Goal: Task Accomplishment & Management: Manage account settings

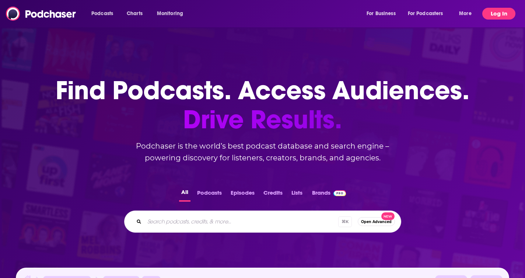
click at [502, 13] on button "Log In" at bounding box center [499, 14] width 33 height 12
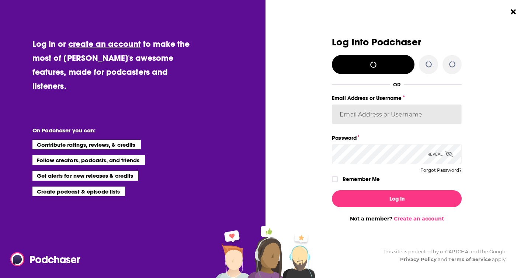
type input "liz@offleashpr.com"
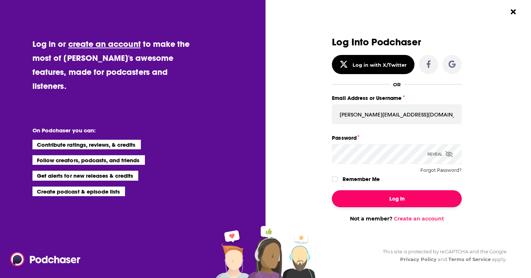
click at [382, 201] on button "Log In" at bounding box center [397, 198] width 130 height 17
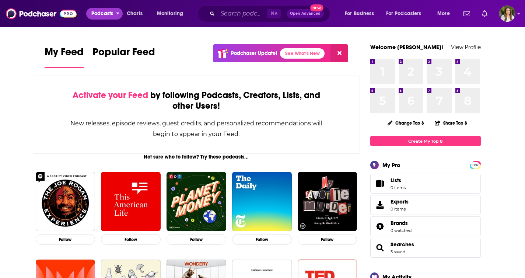
click at [106, 13] on span "Podcasts" at bounding box center [102, 13] width 22 height 10
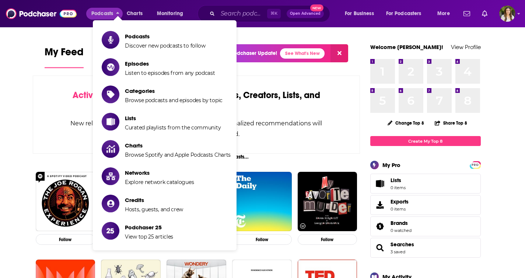
click at [69, 47] on span "My Feed" at bounding box center [64, 54] width 39 height 17
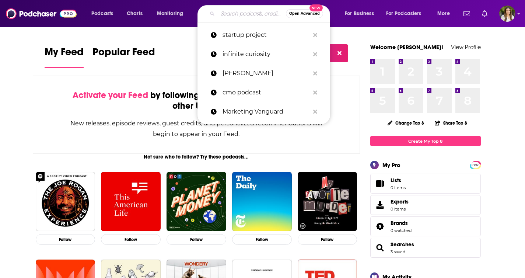
click at [233, 13] on input "Search podcasts, credits, & more..." at bounding box center [252, 14] width 68 height 12
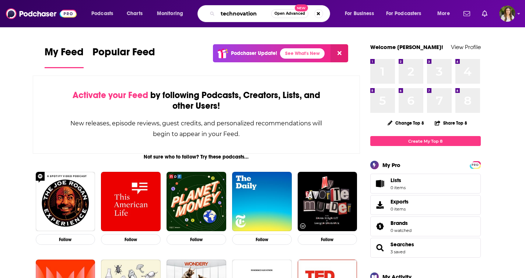
type input "technovation"
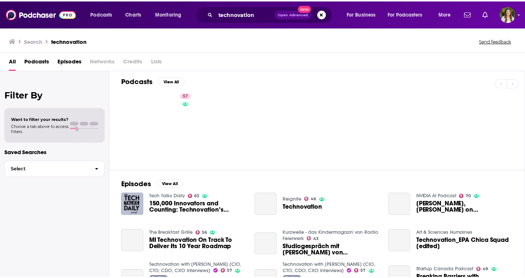
scroll to position [5, 0]
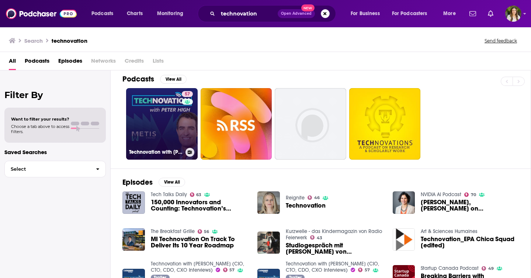
click at [164, 138] on link "57 Technovation with Peter High (CIO, CTO, CDO, CXO Interviews)" at bounding box center [162, 124] width 72 height 72
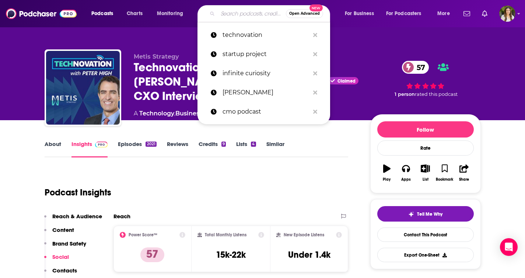
click at [235, 11] on input "Search podcasts, credits, & more..." at bounding box center [252, 14] width 68 height 12
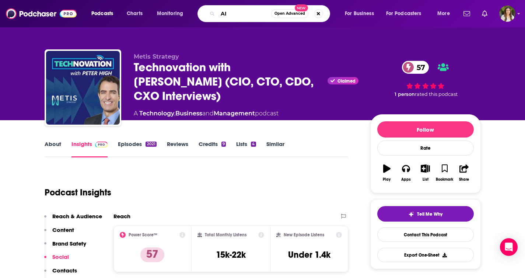
type input "AI"
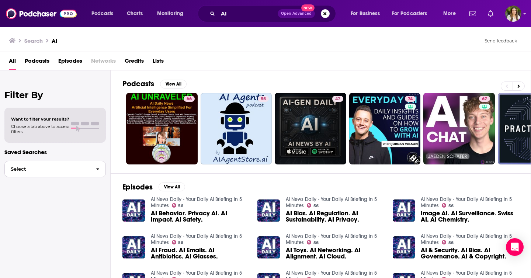
click at [52, 170] on span "Select" at bounding box center [47, 169] width 85 height 5
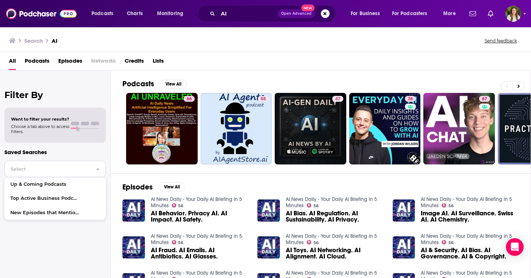
click at [52, 169] on span "Select" at bounding box center [47, 169] width 85 height 5
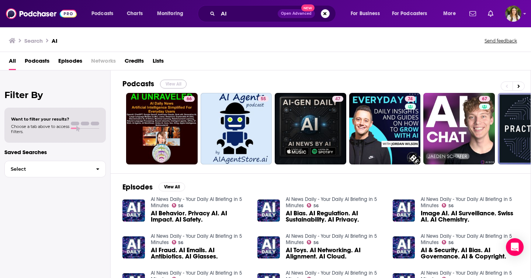
click at [179, 84] on button "View All" at bounding box center [173, 84] width 27 height 9
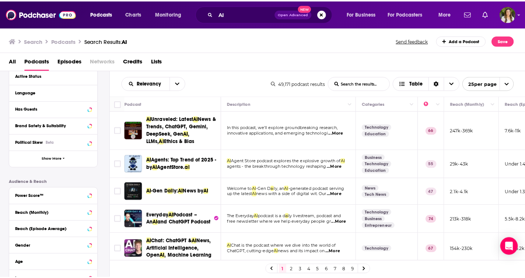
scroll to position [115, 0]
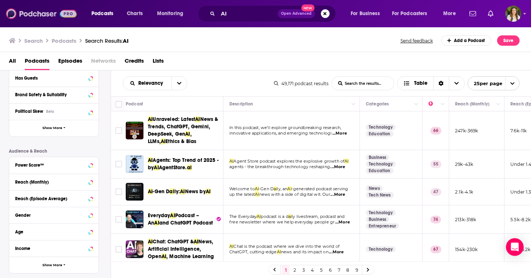
click at [42, 15] on img at bounding box center [41, 14] width 71 height 14
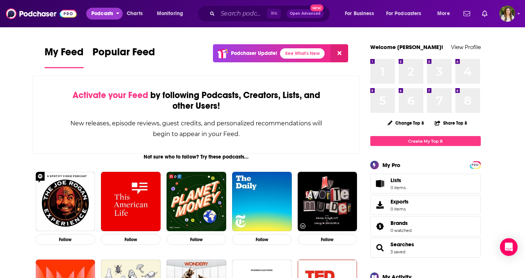
click at [107, 11] on span "Podcasts" at bounding box center [102, 13] width 22 height 10
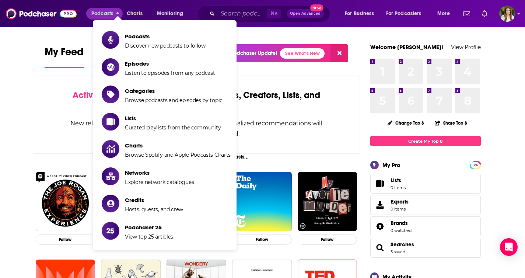
click at [259, 41] on span "Podcasts Discover new podcasts to follow Episodes Listen to episodes from any p…" at bounding box center [189, 137] width 144 height 234
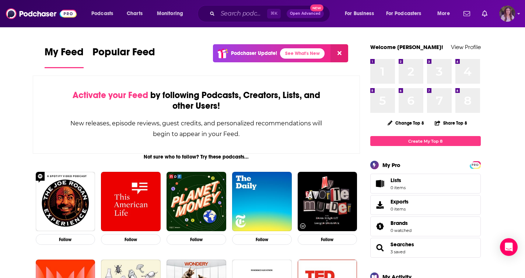
click at [510, 13] on img "Logged in as lizchapa" at bounding box center [508, 14] width 16 height 16
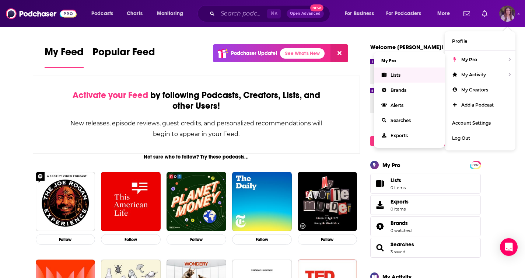
click at [412, 74] on link "Lists" at bounding box center [409, 74] width 71 height 15
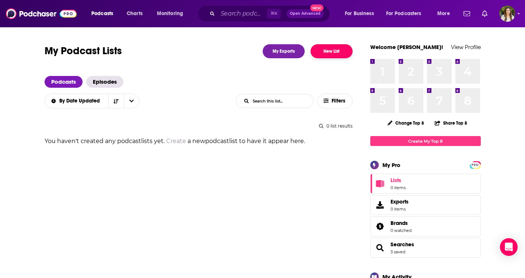
click at [329, 55] on button "New List" at bounding box center [332, 51] width 42 height 14
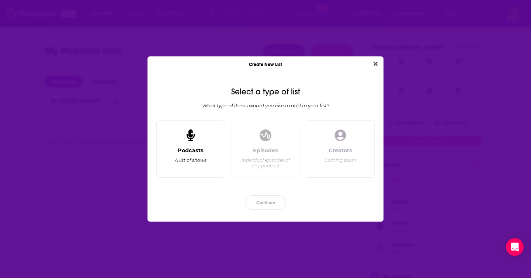
click at [201, 153] on div "Podcasts" at bounding box center [191, 150] width 26 height 7
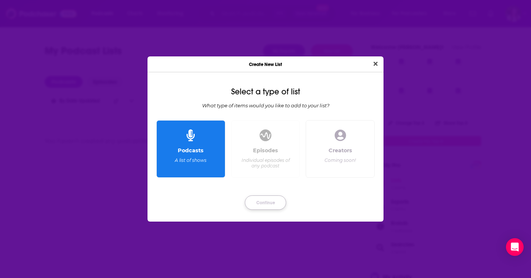
click at [269, 203] on button "Continue" at bounding box center [265, 202] width 41 height 14
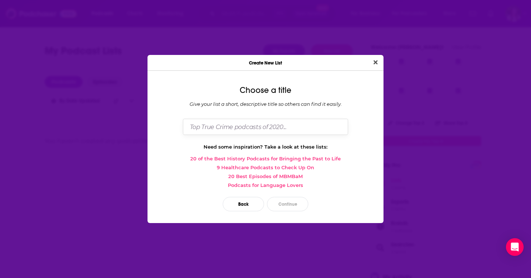
click at [244, 125] on input "Dialog" at bounding box center [265, 127] width 165 height 16
type input "AI Focused"
click at [293, 205] on button "Continue" at bounding box center [287, 204] width 41 height 14
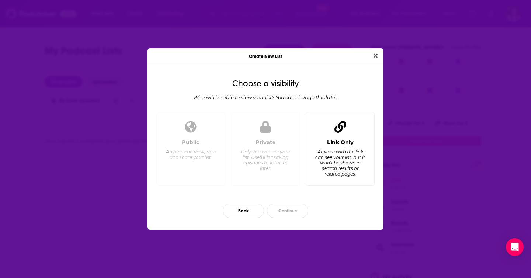
click at [341, 174] on div "Anyone with the link can see your list, but it won't be shown in search results…" at bounding box center [340, 163] width 51 height 28
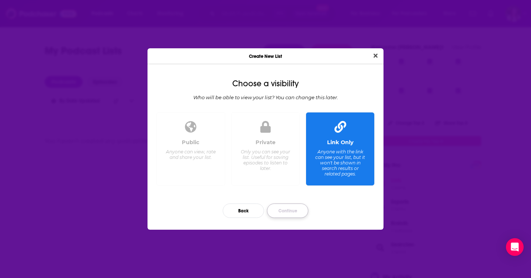
click at [289, 209] on button "Continue" at bounding box center [287, 211] width 41 height 14
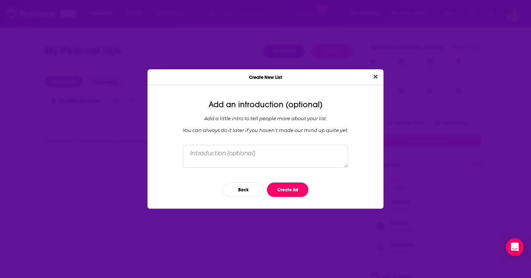
click at [287, 193] on button "Create list" at bounding box center [287, 190] width 41 height 14
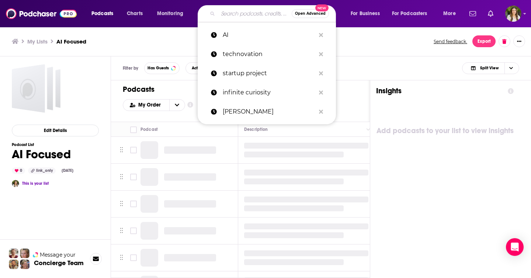
click at [223, 13] on input "Search podcasts, credits, & more..." at bounding box center [255, 14] width 74 height 12
click at [227, 32] on p "AI" at bounding box center [269, 34] width 93 height 19
type input "AI"
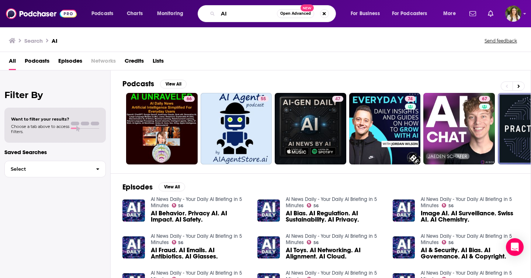
click at [236, 18] on input "AI" at bounding box center [247, 14] width 59 height 12
click at [173, 84] on button "View All" at bounding box center [173, 84] width 27 height 9
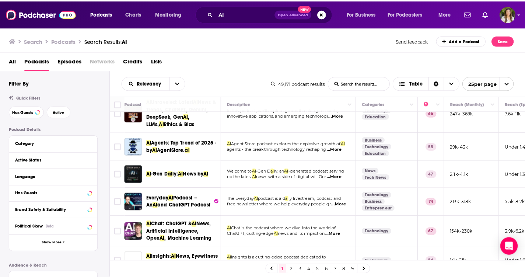
scroll to position [18, 0]
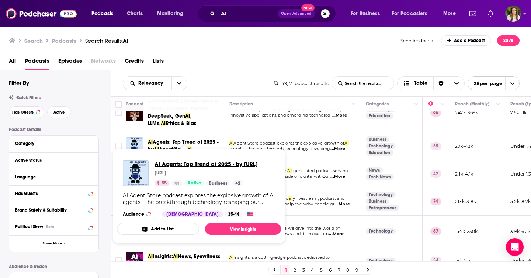
click at [174, 163] on span "AI Agents: Top Trend of 2025 - by [URL]" at bounding box center [205, 163] width 103 height 7
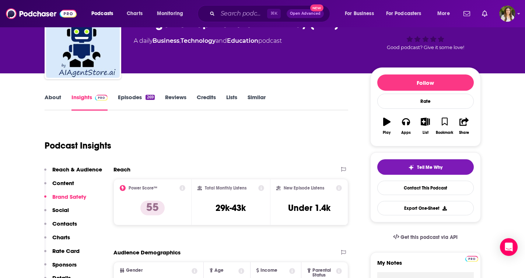
scroll to position [49, 0]
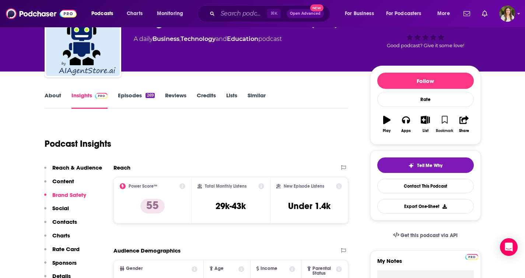
click at [443, 124] on icon "button" at bounding box center [445, 120] width 6 height 8
click at [447, 119] on icon "button" at bounding box center [445, 120] width 6 height 8
click at [427, 119] on icon "button" at bounding box center [425, 120] width 9 height 8
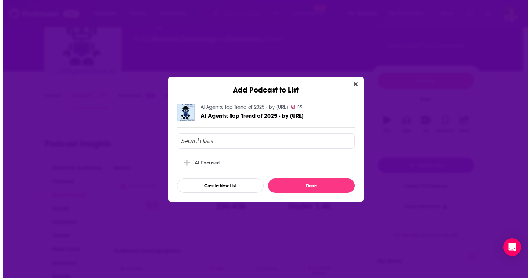
scroll to position [0, 0]
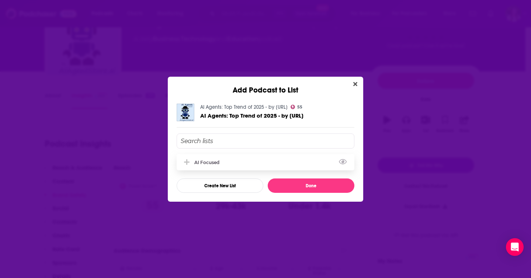
click at [287, 161] on div "AI Focused" at bounding box center [266, 162] width 178 height 16
click at [282, 163] on div "AI Focused" at bounding box center [266, 162] width 178 height 16
click at [356, 84] on icon "Close" at bounding box center [355, 84] width 4 height 4
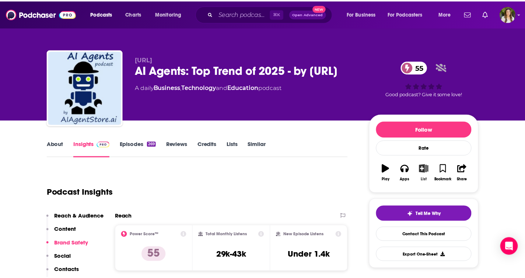
scroll to position [49, 0]
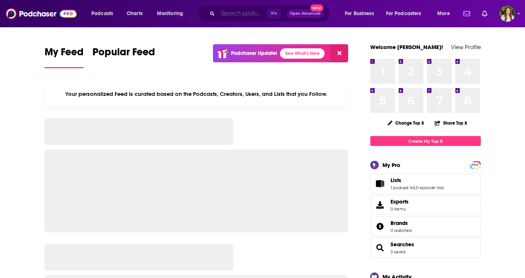
click at [238, 15] on input "Search podcasts, credits, & more..." at bounding box center [242, 14] width 49 height 12
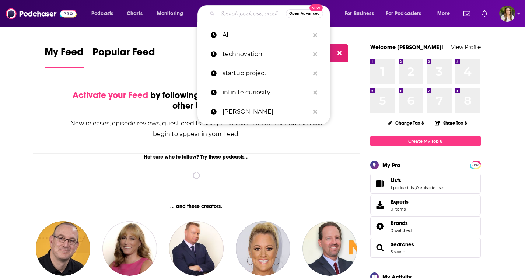
paste input "[PERSON_NAME]"
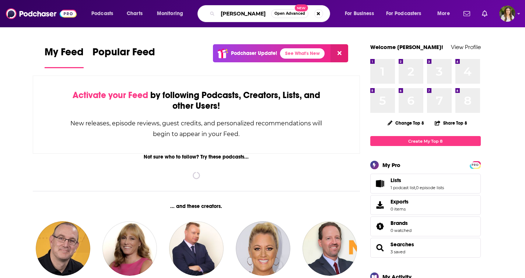
type input "[PERSON_NAME]"
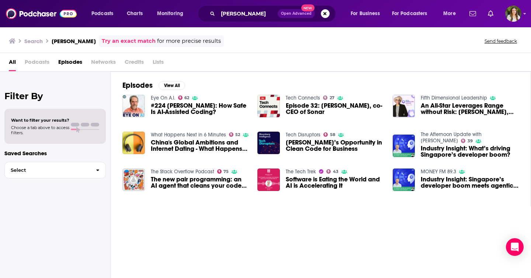
click at [302, 98] on link "Tech Connects" at bounding box center [303, 98] width 34 height 6
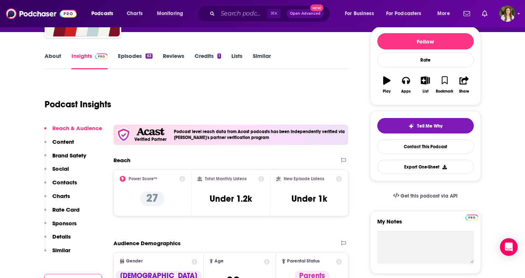
scroll to position [54, 0]
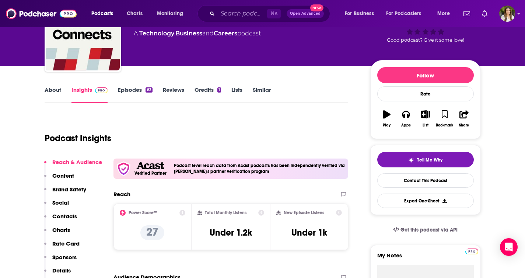
click at [52, 85] on div "About Insights Episodes 63 Reviews Credits 1 Lists Similar" at bounding box center [197, 94] width 304 height 18
click at [52, 90] on link "About" at bounding box center [53, 94] width 17 height 17
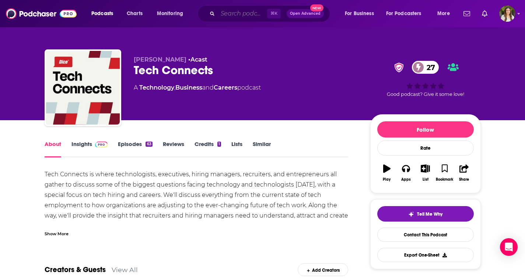
click at [234, 15] on input "Search podcasts, credits, & more..." at bounding box center [242, 14] width 49 height 12
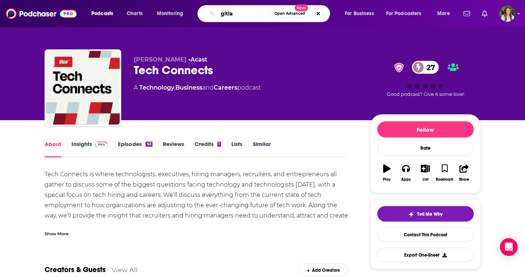
type input "gitlab"
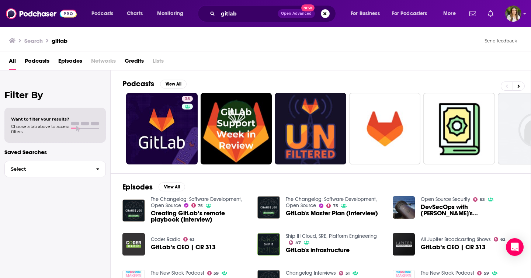
click at [37, 60] on span "Podcasts" at bounding box center [37, 62] width 25 height 15
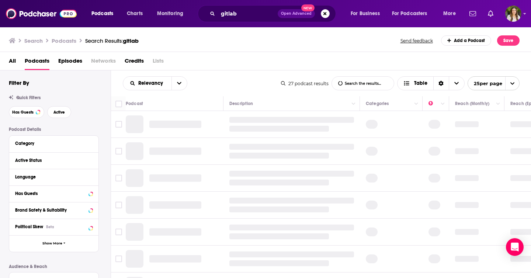
click at [78, 59] on span "Episodes" at bounding box center [70, 62] width 24 height 15
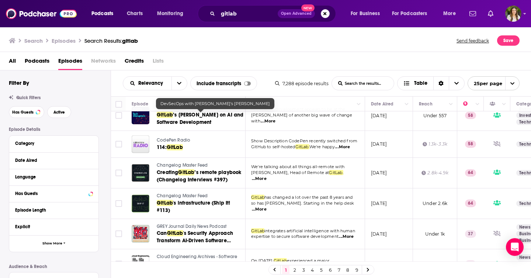
scroll to position [596, 0]
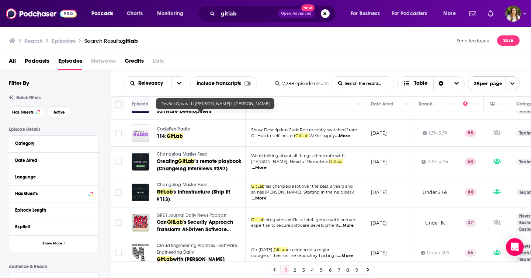
click at [296, 270] on link "2" at bounding box center [294, 269] width 7 height 9
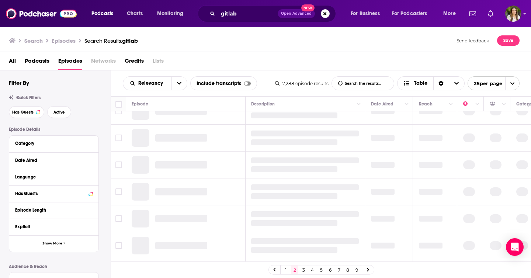
scroll to position [0, 0]
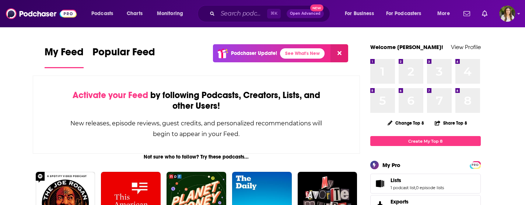
click at [60, 83] on div "Activate your Feed by following Podcasts, Creators, Lists, and other Users! New…" at bounding box center [197, 115] width 328 height 78
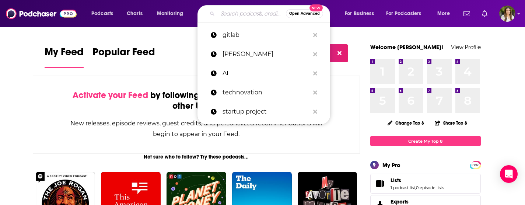
click at [232, 14] on input "Search podcasts, credits, & more..." at bounding box center [252, 14] width 68 height 12
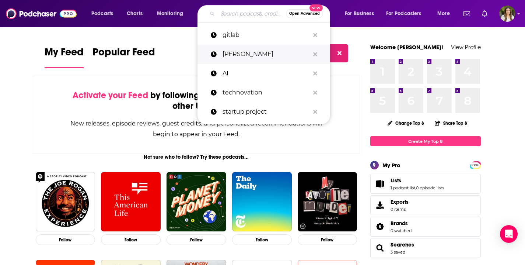
click at [241, 57] on p "[PERSON_NAME]" at bounding box center [266, 54] width 87 height 19
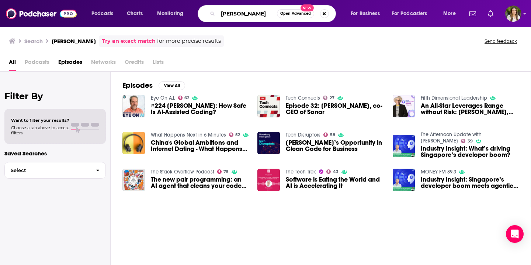
click at [236, 14] on input "[PERSON_NAME]" at bounding box center [247, 14] width 59 height 12
click at [246, 13] on input "[PERSON_NAME]" at bounding box center [247, 14] width 59 height 12
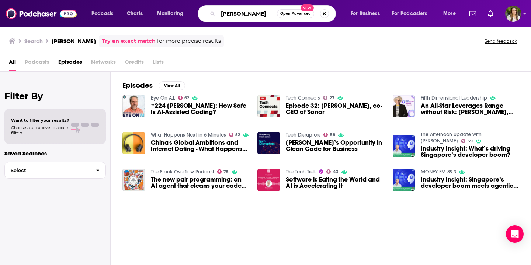
click at [246, 14] on input "[PERSON_NAME]" at bounding box center [247, 14] width 59 height 12
type input "[PERSON_NAME]"
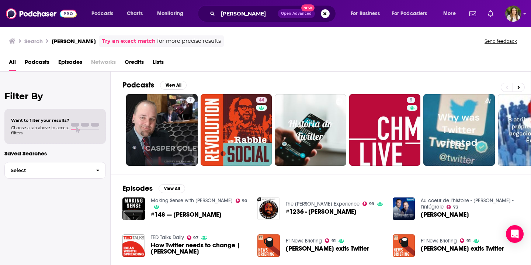
click at [75, 60] on span "Episodes" at bounding box center [70, 63] width 24 height 15
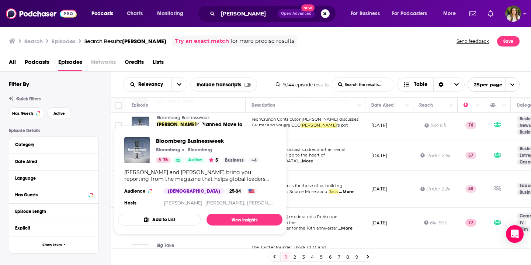
scroll to position [378, 0]
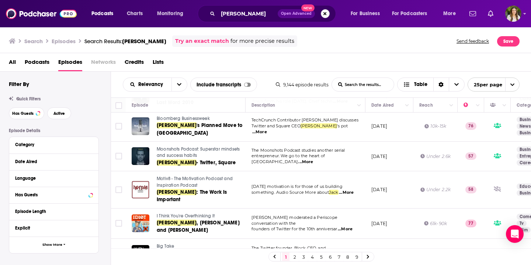
click at [324, 15] on button "Search podcasts, credits, & more..." at bounding box center [325, 13] width 9 height 9
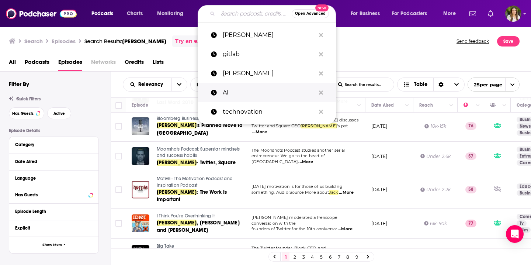
click at [244, 98] on p "AI" at bounding box center [269, 92] width 93 height 19
type input "AI"
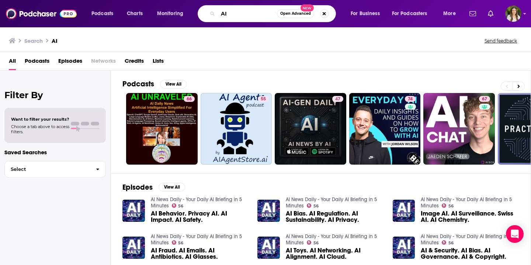
click at [247, 14] on input "AI" at bounding box center [247, 14] width 59 height 12
click at [171, 84] on button "View All" at bounding box center [173, 84] width 27 height 9
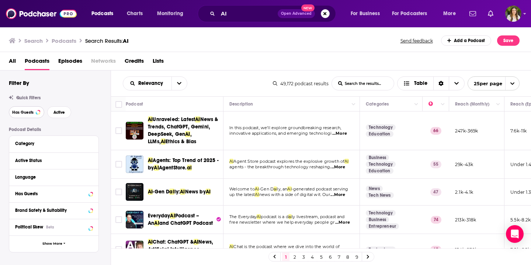
click at [27, 114] on span "Has Guests" at bounding box center [22, 112] width 21 height 4
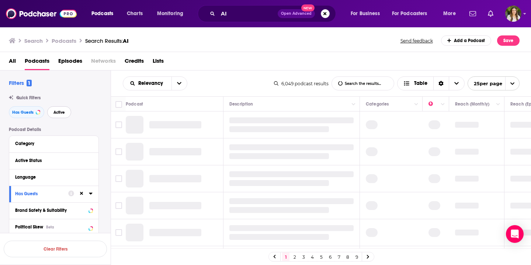
click at [58, 114] on span "Active" at bounding box center [58, 112] width 11 height 4
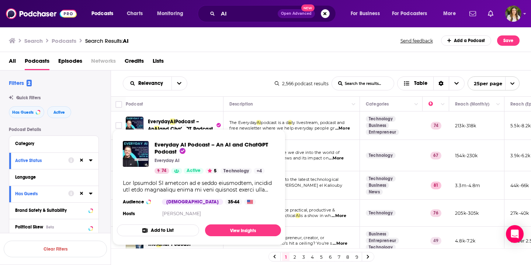
click at [172, 127] on span "Everyday AI Podcast – An AI and ChatGPT Podcast Everyday AI 74 Active 5 Technol…" at bounding box center [198, 187] width 173 height 125
click at [168, 121] on span "Everyday" at bounding box center [159, 121] width 22 height 6
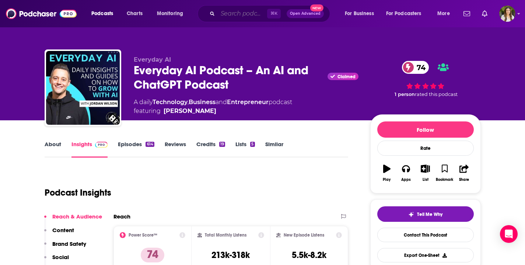
click at [222, 16] on input "Search podcasts, credits, & more..." at bounding box center [242, 14] width 49 height 12
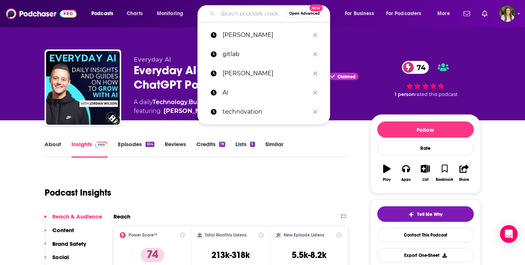
click at [179, 192] on div "Podcast Insights" at bounding box center [194, 188] width 298 height 38
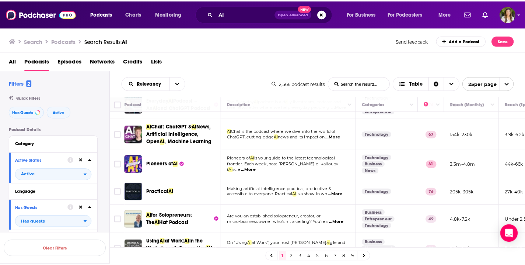
scroll to position [26, 0]
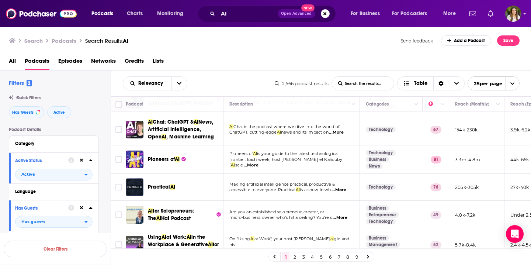
click at [156, 190] on span "Practical" at bounding box center [159, 187] width 22 height 6
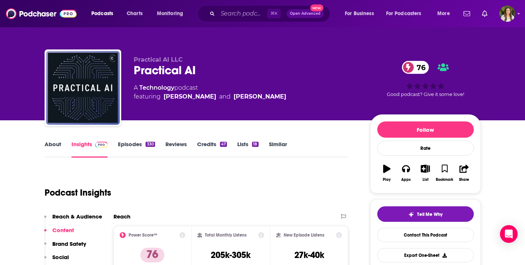
click at [54, 150] on link "About" at bounding box center [53, 148] width 17 height 17
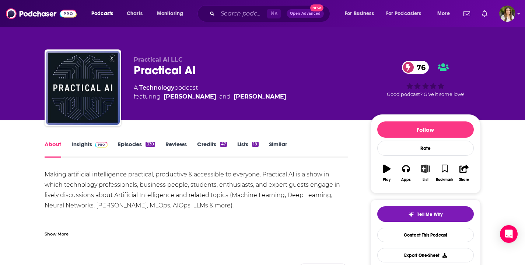
click at [425, 170] on icon "button" at bounding box center [425, 168] width 9 height 8
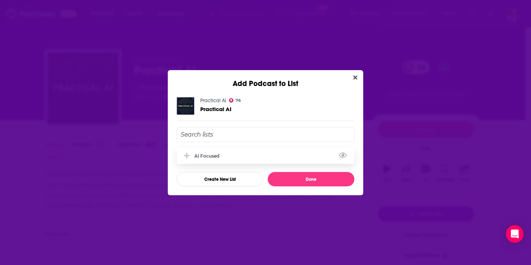
click at [226, 154] on div "AI Focused" at bounding box center [266, 155] width 178 height 16
click at [307, 182] on button "Done" at bounding box center [311, 179] width 87 height 14
